Goal: Find contact information: Find contact information

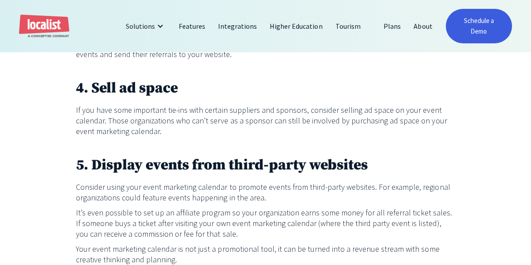
scroll to position [659, 0]
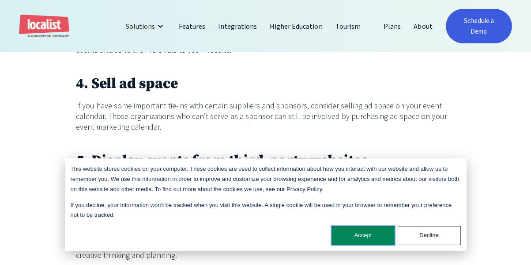
click at [349, 229] on button "Accept" at bounding box center [363, 235] width 63 height 19
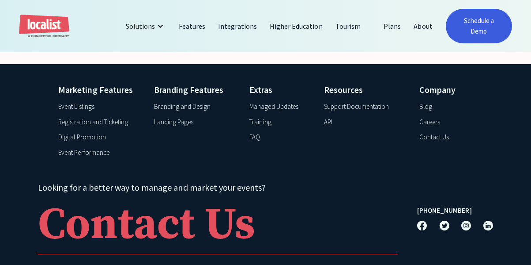
scroll to position [1216, 0]
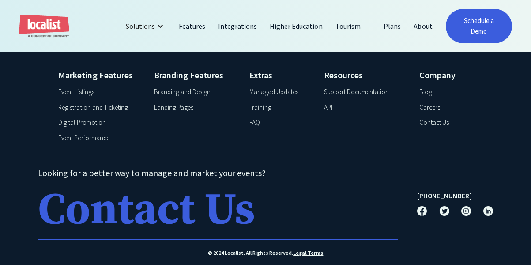
click at [114, 204] on div "Contact Us" at bounding box center [146, 210] width 217 height 44
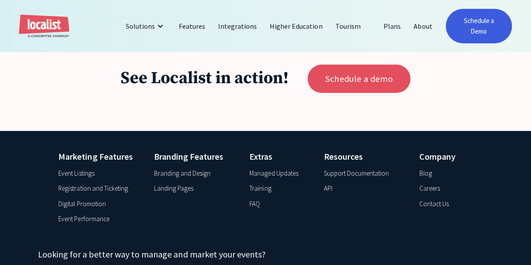
click at [197, 76] on h1 "See Localist in action!" at bounding box center [205, 78] width 168 height 21
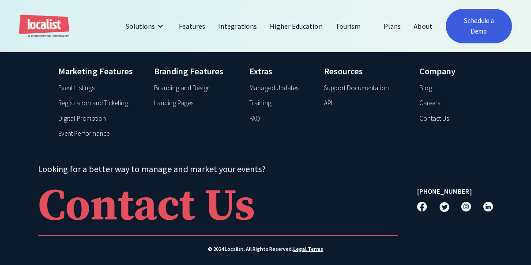
scroll to position [888, 0]
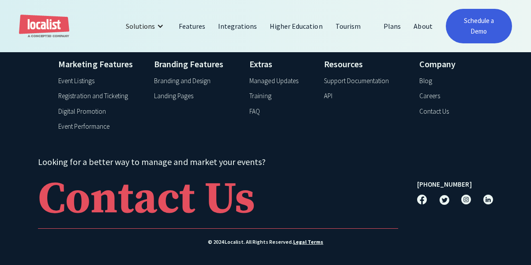
click at [465, 198] on img at bounding box center [467, 199] width 10 height 10
